Goal: Information Seeking & Learning: Check status

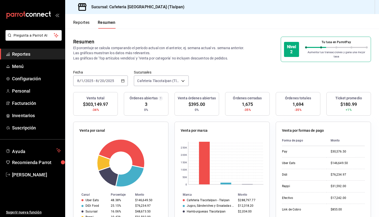
scroll to position [1, 0]
click at [123, 80] on div "[DATE] [DATE] - [DATE] [DATE]" at bounding box center [100, 81] width 55 height 11
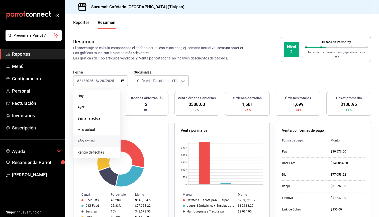
click at [102, 139] on span "Año actual" at bounding box center [97, 141] width 39 height 5
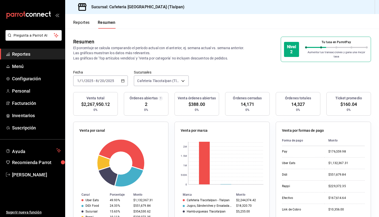
click at [106, 79] on input "2025" at bounding box center [110, 81] width 9 height 4
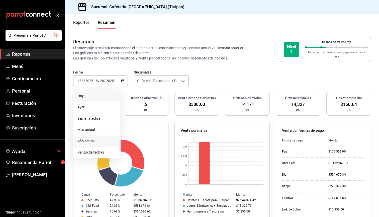
click at [108, 93] on span "Hoy" at bounding box center [97, 95] width 39 height 5
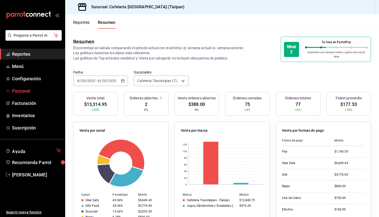
click at [30, 90] on span "Personal" at bounding box center [36, 91] width 49 height 7
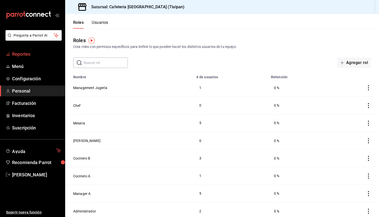
click at [21, 55] on span "Reportes" at bounding box center [36, 54] width 49 height 7
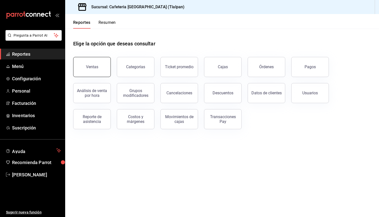
click at [101, 68] on button "Ventas" at bounding box center [92, 67] width 38 height 20
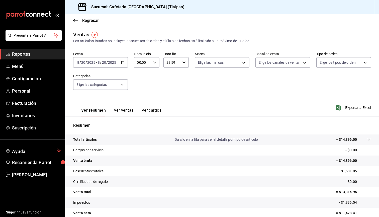
click at [135, 110] on div "Ver resumen Ver ventas Ver cargos" at bounding box center [121, 112] width 80 height 9
click at [129, 109] on button "Ver ventas" at bounding box center [124, 112] width 20 height 9
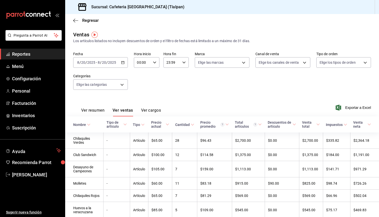
click at [100, 113] on button "Ver resumen" at bounding box center [92, 112] width 23 height 9
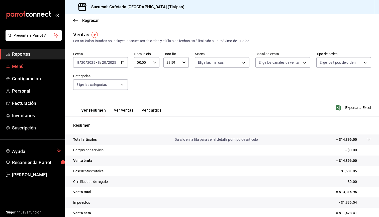
click at [8, 66] on icon "mailbox folders" at bounding box center [8, 66] width 4 height 4
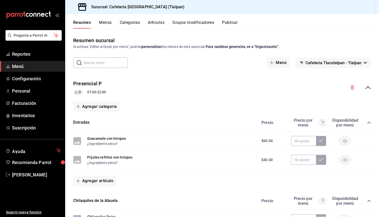
click at [22, 94] on span "Personal" at bounding box center [36, 91] width 49 height 7
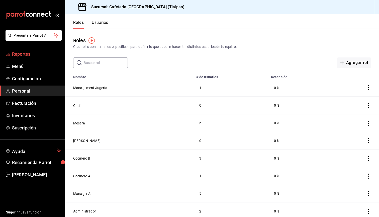
click at [39, 52] on span "Reportes" at bounding box center [36, 54] width 49 height 7
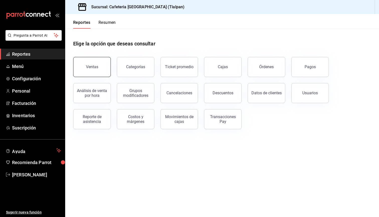
click at [85, 73] on button "Ventas" at bounding box center [92, 67] width 38 height 20
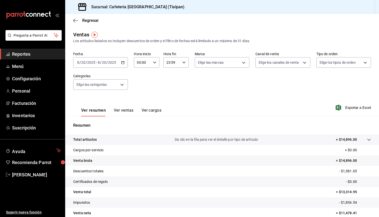
click at [30, 54] on span "Reportes" at bounding box center [36, 54] width 49 height 7
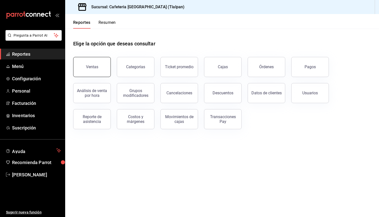
click at [96, 61] on button "Ventas" at bounding box center [92, 67] width 38 height 20
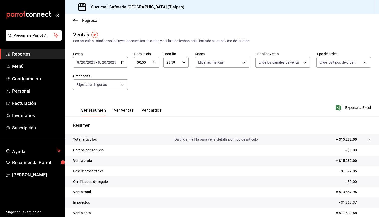
click at [79, 20] on span "Regresar" at bounding box center [86, 20] width 26 height 5
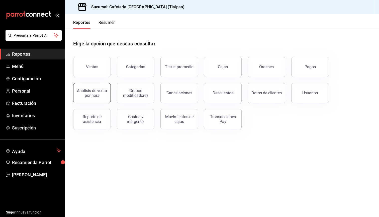
click at [93, 100] on button "Análisis de venta por hora" at bounding box center [92, 93] width 38 height 20
